Goal: Check status: Check status

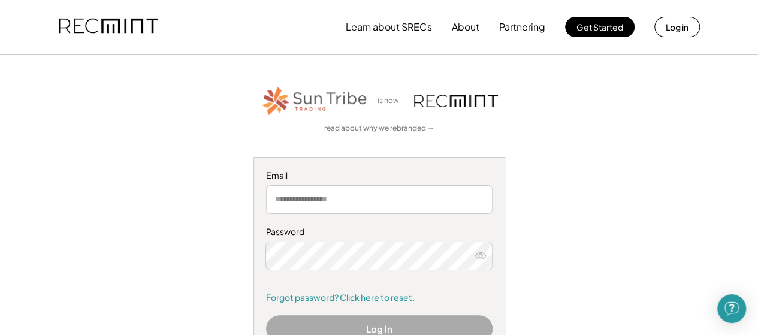
click at [356, 175] on div "Email" at bounding box center [379, 176] width 227 height 12
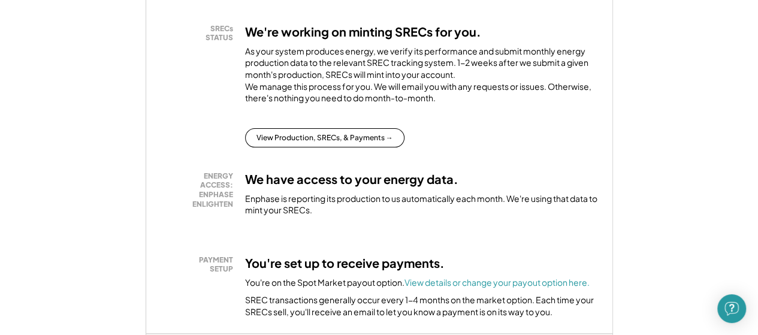
scroll to position [60, 0]
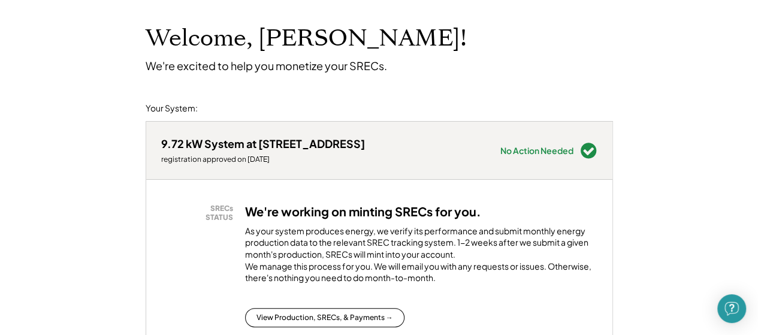
drag, startPoint x: 639, startPoint y: 0, endPoint x: 58, endPoint y: 136, distance: 597.0
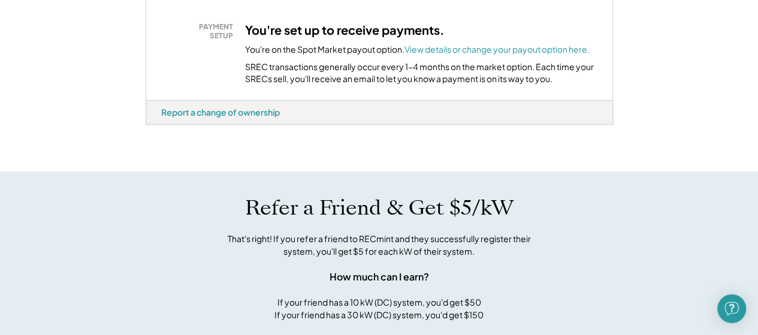
scroll to position [360, 0]
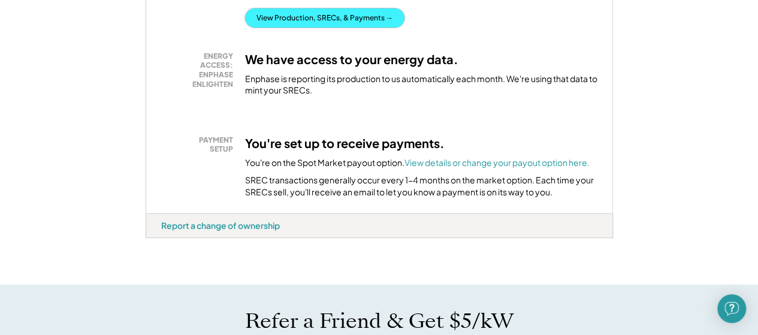
click at [355, 25] on button "View Production, SRECs, & Payments →" at bounding box center [324, 17] width 159 height 19
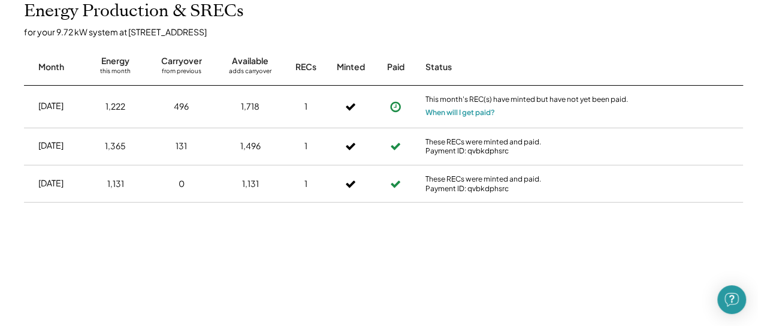
scroll to position [300, 0]
click at [454, 112] on button "When will I get paid?" at bounding box center [460, 111] width 70 height 12
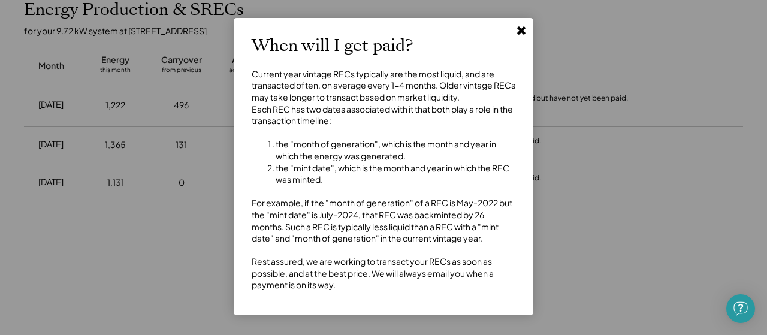
click at [525, 28] on use at bounding box center [521, 30] width 8 height 8
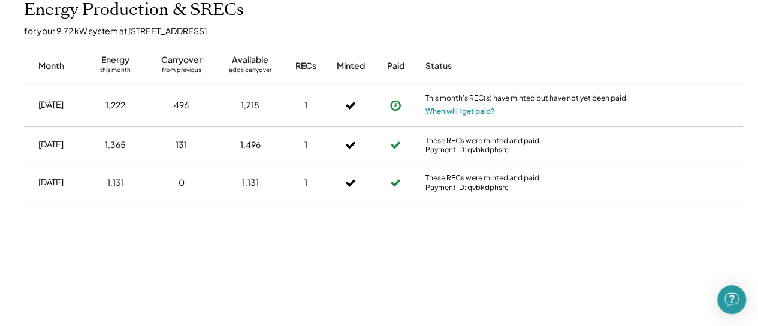
click at [397, 105] on icon at bounding box center [396, 105] width 12 height 12
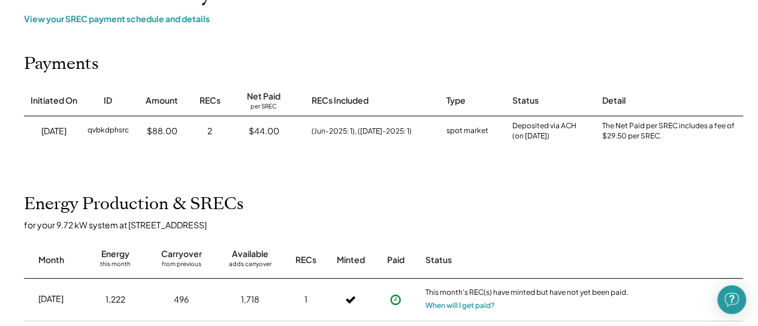
scroll to position [0, 0]
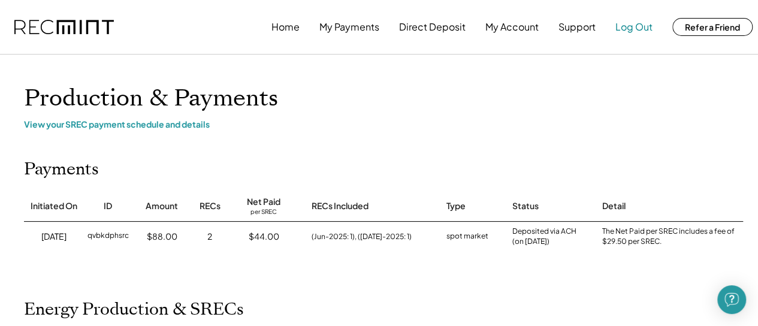
click at [623, 29] on button "Log Out" at bounding box center [633, 27] width 37 height 24
